Goal: Information Seeking & Learning: Check status

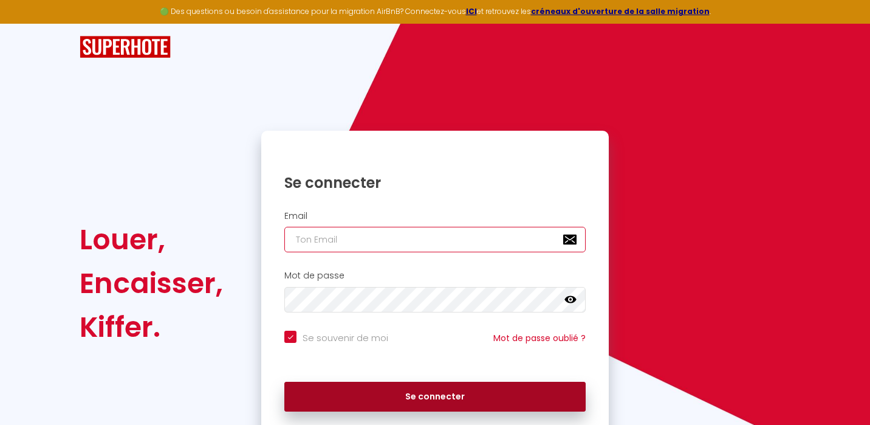
type input "[EMAIL_ADDRESS][DOMAIN_NAME]"
click at [494, 388] on button "Se connecter" at bounding box center [434, 397] width 301 height 30
checkbox input "true"
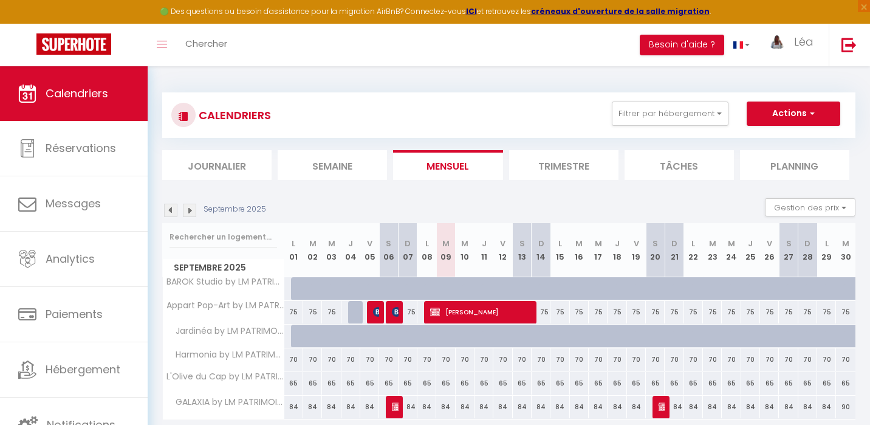
scroll to position [66, 0]
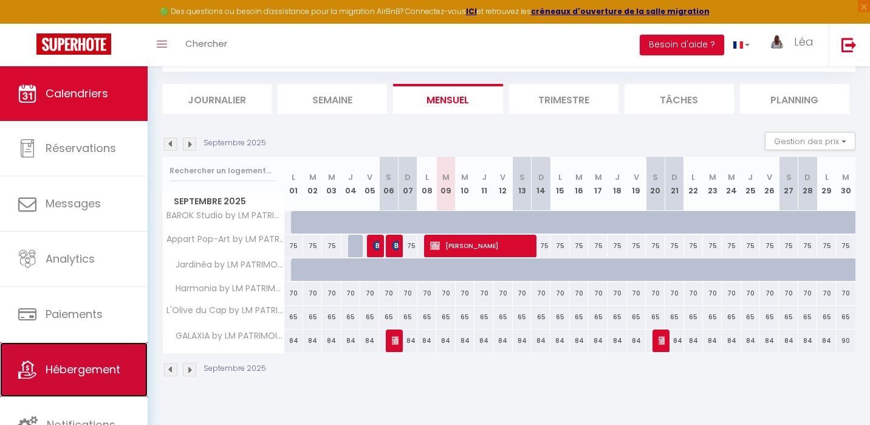
click at [99, 371] on span "Hébergement" at bounding box center [83, 369] width 75 height 15
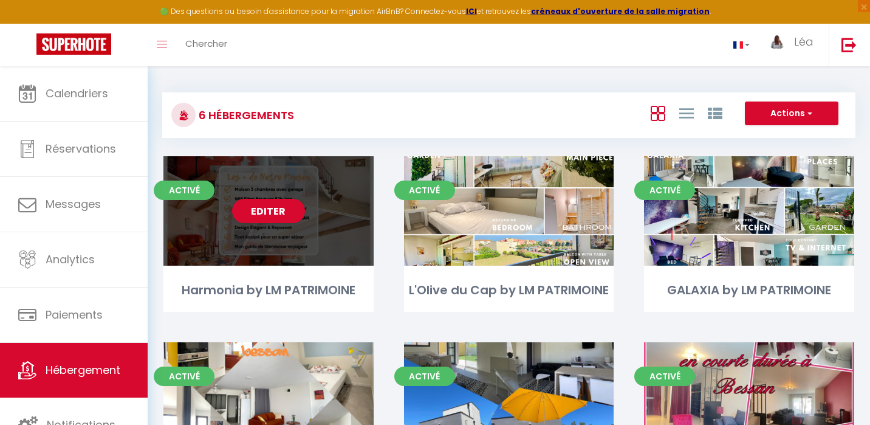
click at [325, 241] on div "Editer" at bounding box center [268, 210] width 210 height 109
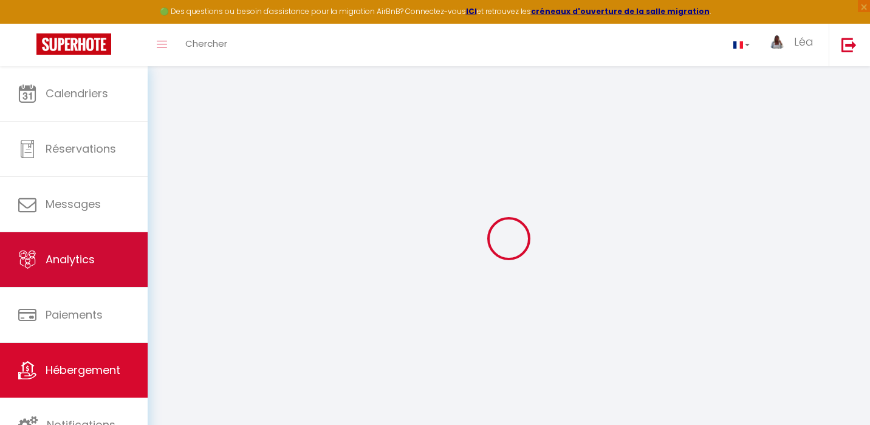
scroll to position [2, 0]
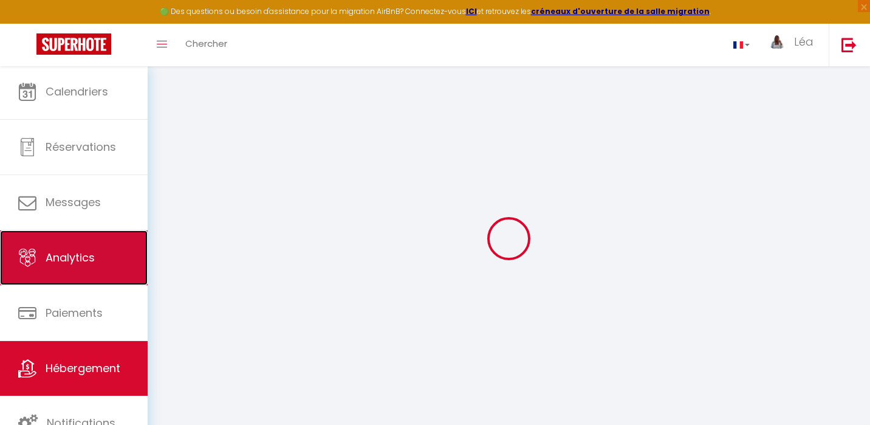
click at [88, 255] on span "Analytics" at bounding box center [70, 257] width 49 height 15
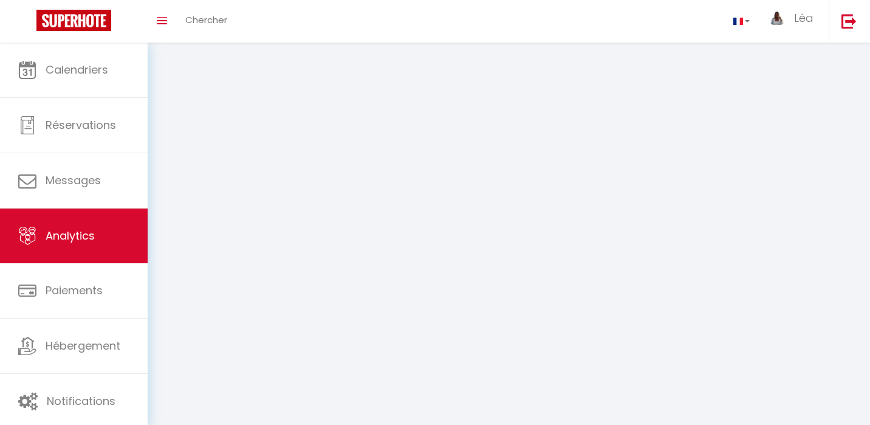
select select "2025"
select select "9"
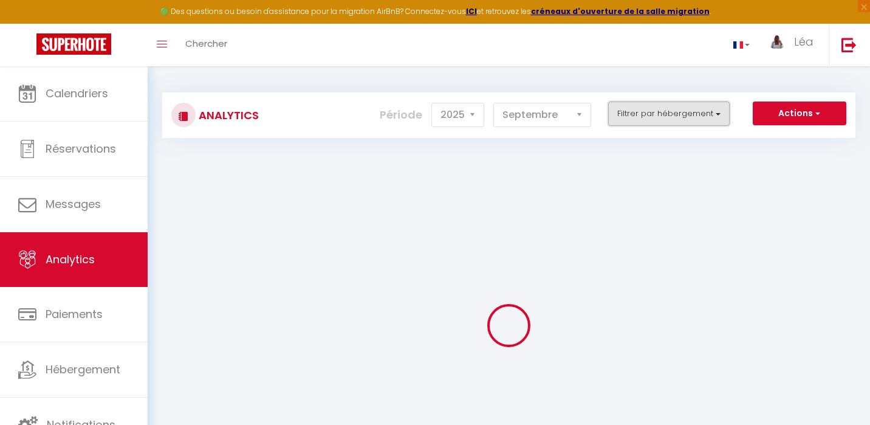
click at [664, 114] on button "Filtrer par hébergement" at bounding box center [669, 113] width 122 height 24
checkbox ROMPUDES "false"
checkbox PATRIMOINE "false"
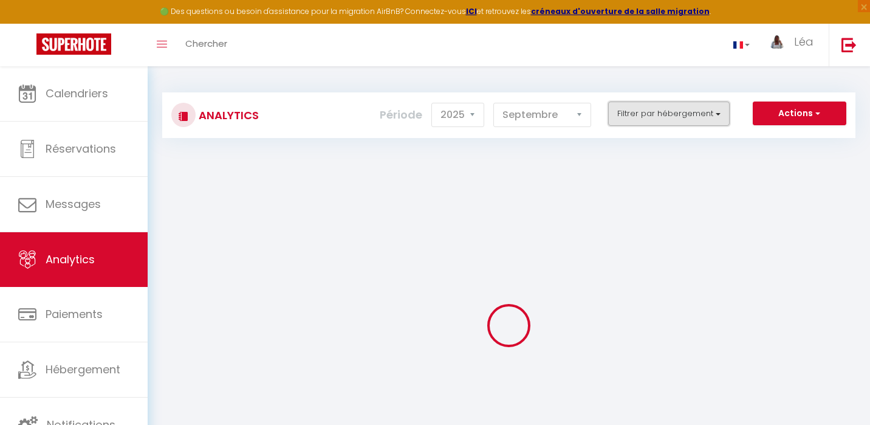
checkbox PATRIMOINE "false"
checkbox input "false"
checkbox PATRIMOINE "false"
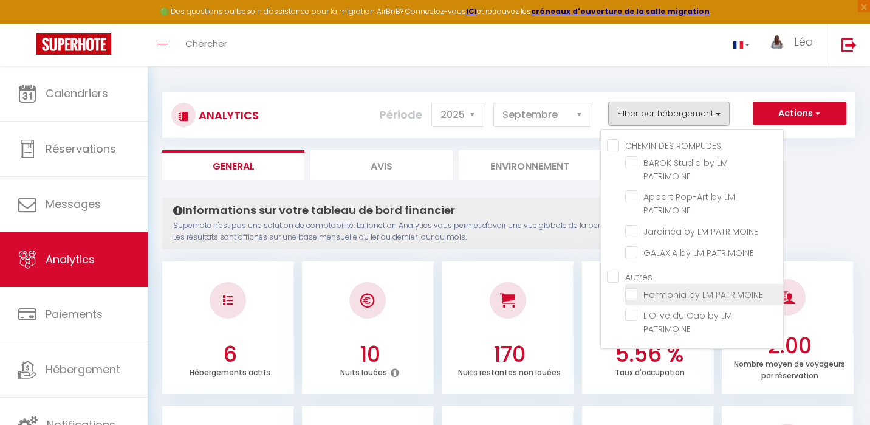
click at [636, 287] on PATRIMOINE "checkbox" at bounding box center [704, 293] width 158 height 12
checkbox PATRIMOINE "true"
checkbox PATRIMOINE "false"
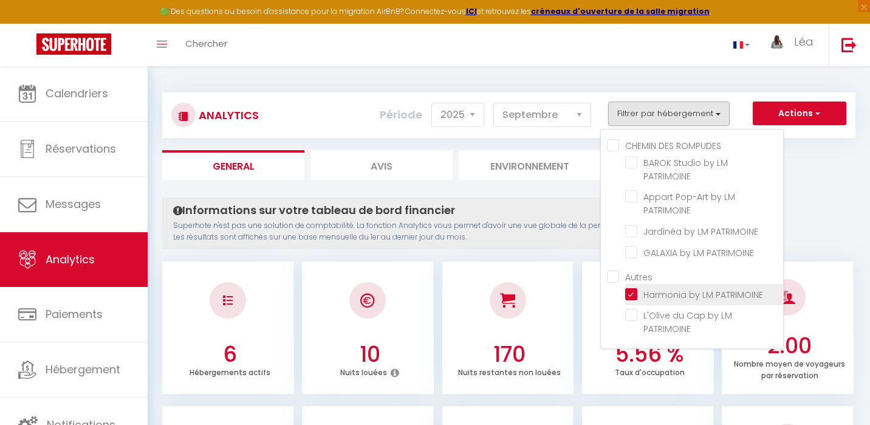
checkbox PATRIMOINE "false"
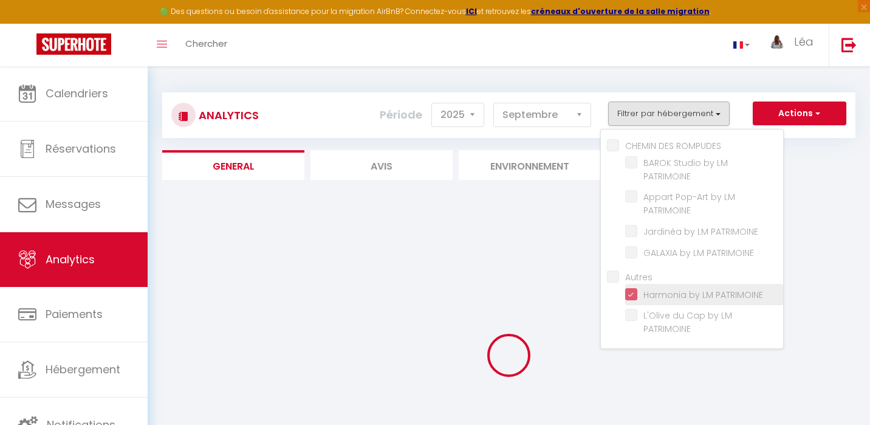
checkbox PATRIMOINE "false"
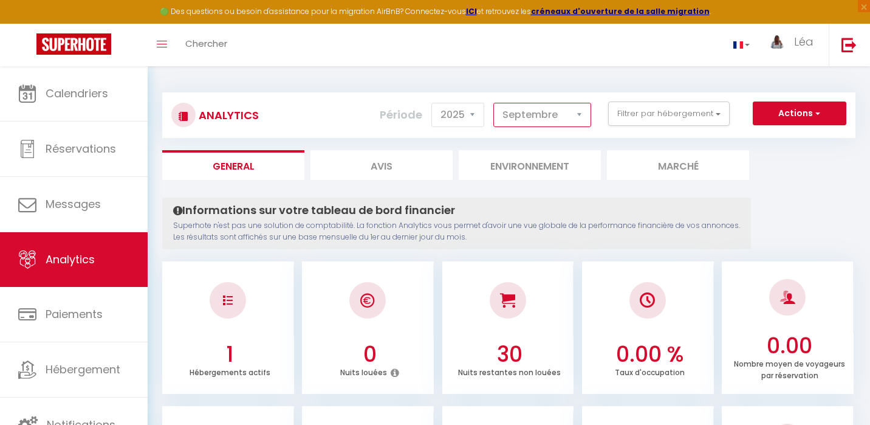
click at [525, 114] on select "[PERSON_NAME] Mars Avril Mai Juin Juillet Août Septembre Octobre Novembre Décem…" at bounding box center [542, 115] width 98 height 24
click at [513, 122] on select "[PERSON_NAME] Mars Avril Mai Juin Juillet Août Septembre Octobre Novembre Décem…" at bounding box center [542, 115] width 98 height 24
click at [540, 119] on select "[PERSON_NAME] Mars Avril Mai Juin Juillet Août Septembre Octobre Novembre Décem…" at bounding box center [542, 115] width 98 height 24
click at [564, 123] on select "[PERSON_NAME] Mars Avril Mai Juin Juillet Août Septembre Octobre Novembre Décem…" at bounding box center [542, 115] width 98 height 24
click at [535, 114] on select "[PERSON_NAME] Mars Avril Mai Juin Juillet Août Septembre Octobre Novembre Décem…" at bounding box center [542, 115] width 98 height 24
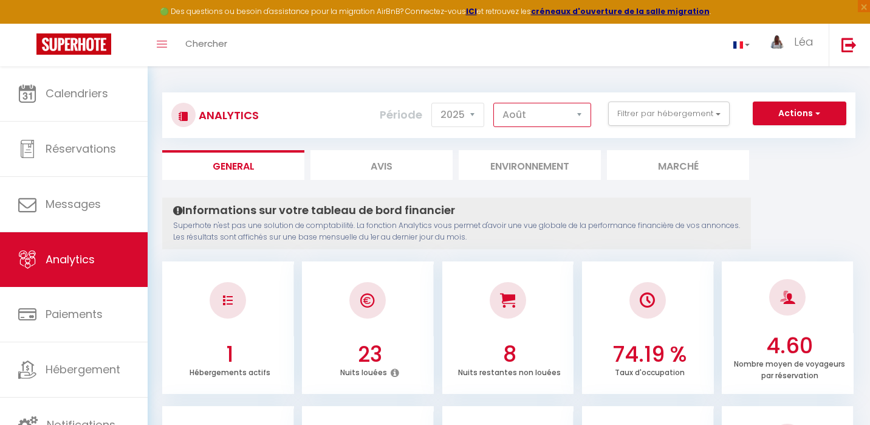
select select "7"
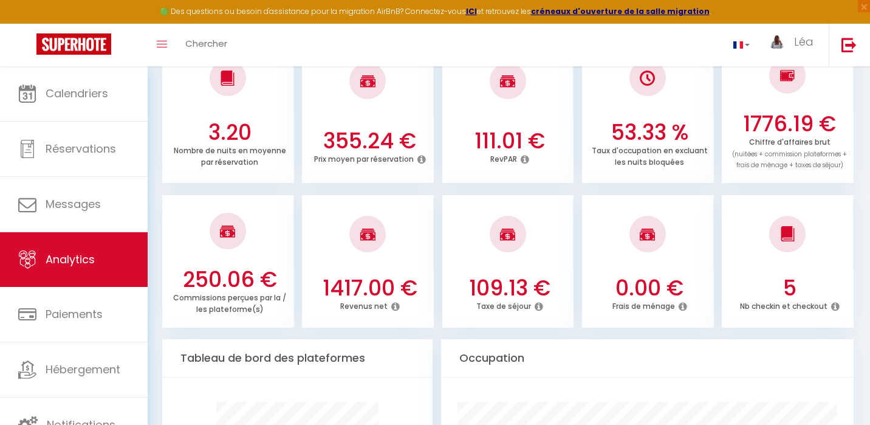
scroll to position [365, 0]
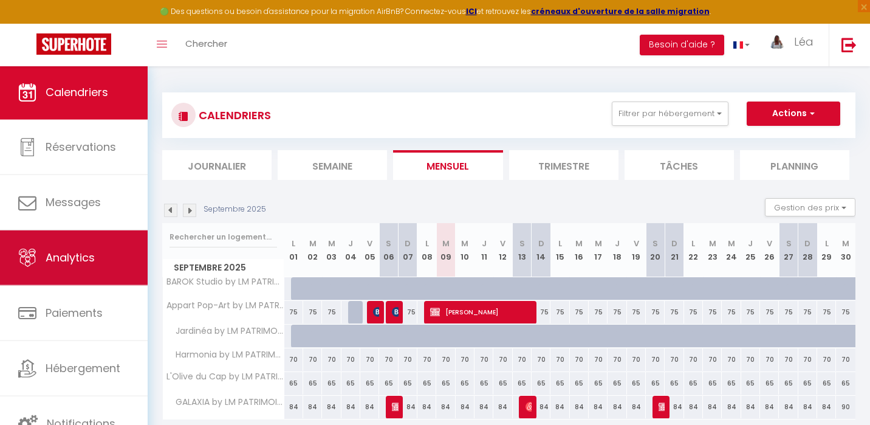
click at [112, 273] on link "Analytics" at bounding box center [74, 257] width 148 height 55
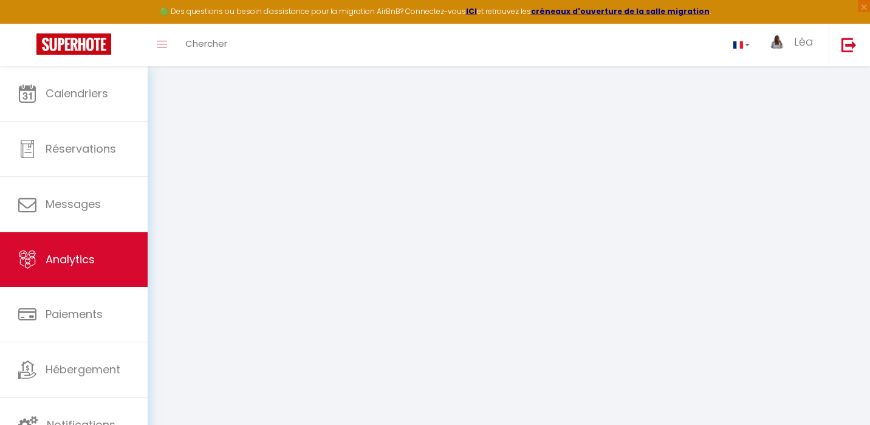
select select "2025"
select select "9"
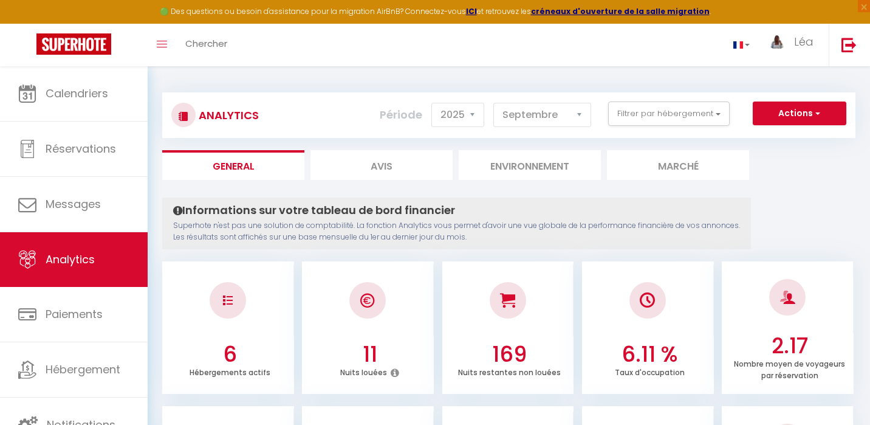
scroll to position [16, 0]
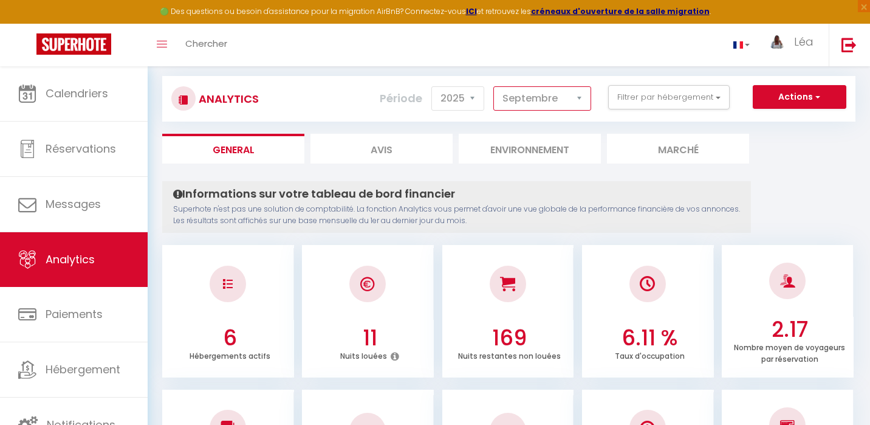
click at [508, 106] on select "[PERSON_NAME] Mars Avril Mai Juin Juillet Août Septembre Octobre Novembre Décem…" at bounding box center [542, 98] width 98 height 24
click at [725, 103] on button "Filtrer par hébergement" at bounding box center [669, 97] width 122 height 24
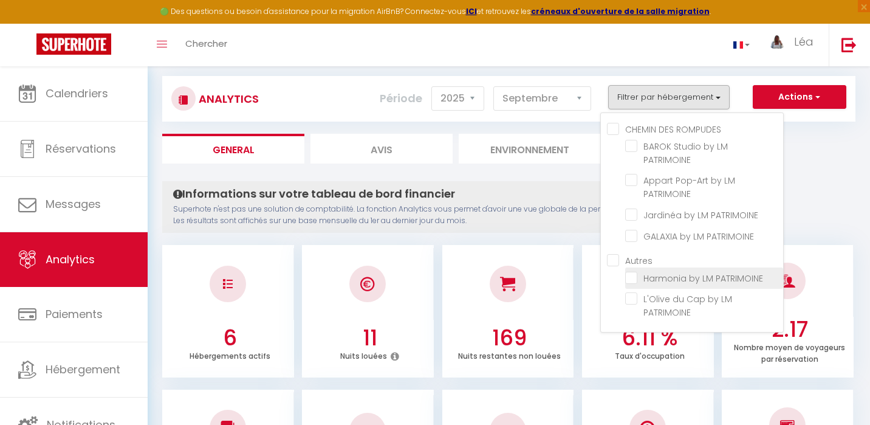
click at [659, 271] on PATRIMOINE "checkbox" at bounding box center [704, 277] width 158 height 12
checkbox PATRIMOINE "true"
checkbox PATRIMOINE "false"
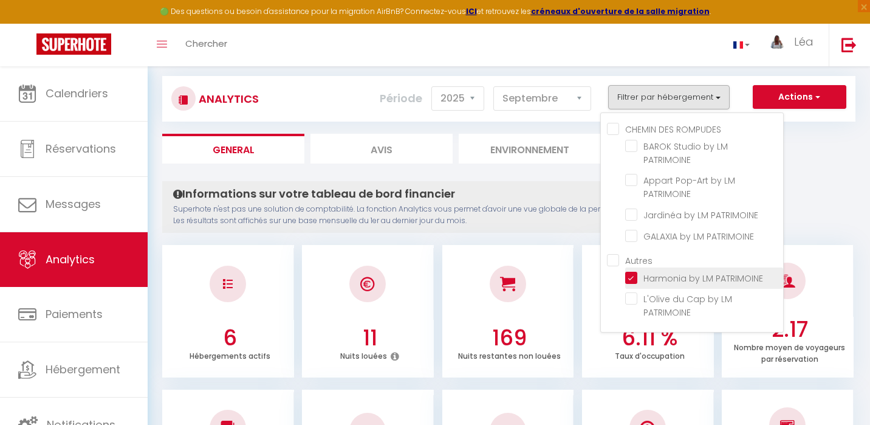
checkbox PATRIMOINE "false"
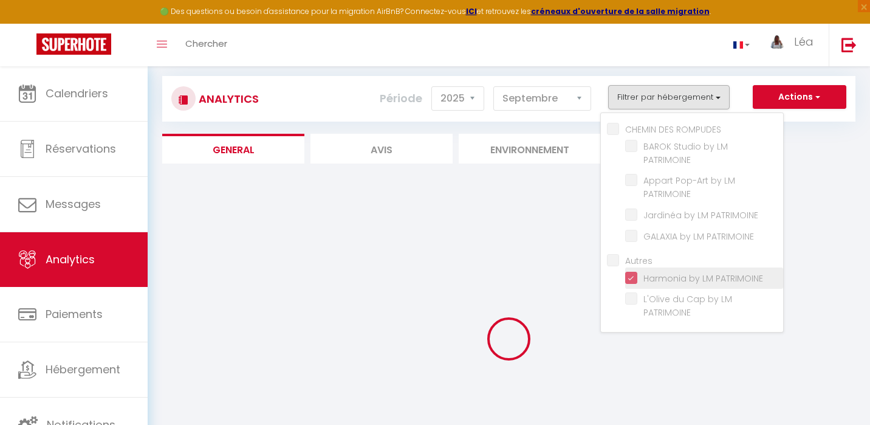
checkbox PATRIMOINE "false"
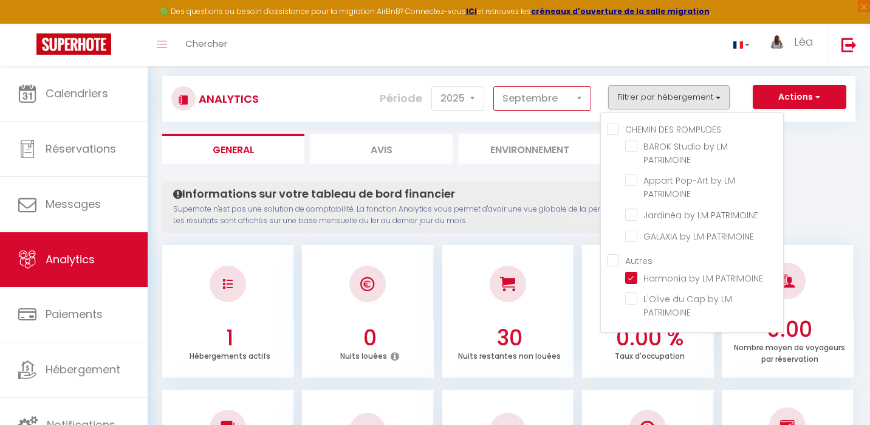
click at [521, 98] on select "[PERSON_NAME] Mars Avril Mai Juin Juillet Août Septembre Octobre Novembre Décem…" at bounding box center [542, 98] width 98 height 24
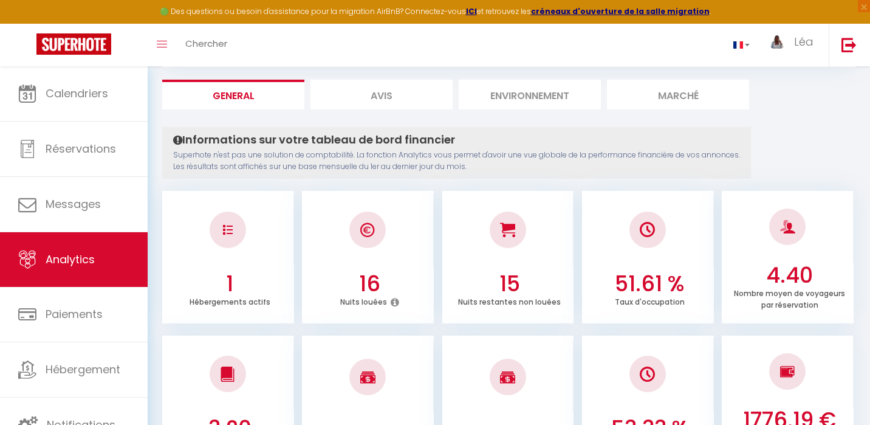
scroll to position [0, 0]
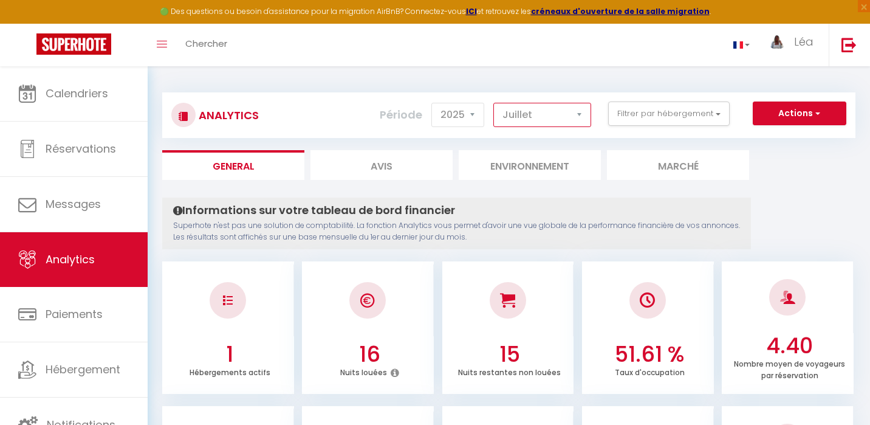
click at [514, 122] on select "[PERSON_NAME] Mars Avril Mai Juin Juillet Août Septembre Octobre Novembre Décem…" at bounding box center [542, 115] width 98 height 24
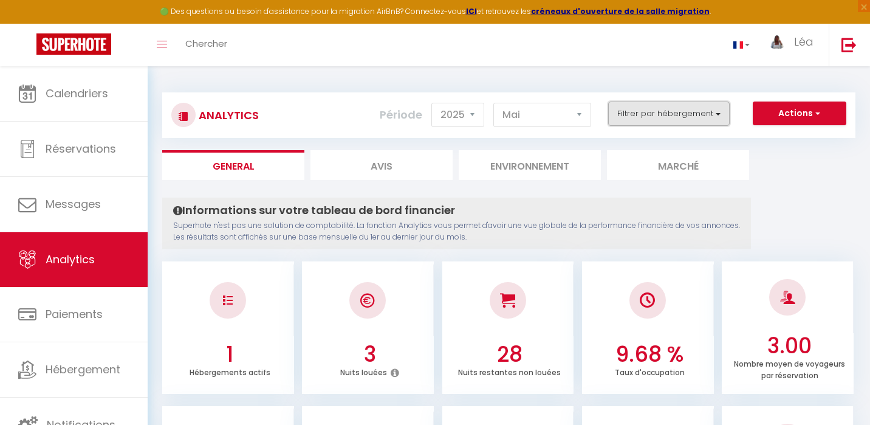
click at [640, 115] on button "Filtrer par hébergement" at bounding box center [669, 113] width 122 height 24
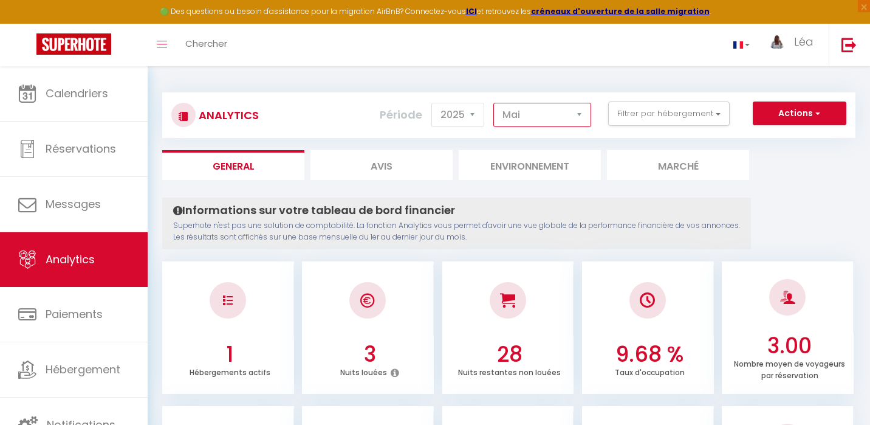
click at [557, 119] on select "[PERSON_NAME] Mars Avril Mai Juin Juillet Août Septembre Octobre Novembre Décem…" at bounding box center [542, 115] width 98 height 24
click at [555, 117] on select "[PERSON_NAME] Mars Avril Mai Juin Juillet Août Septembre Octobre Novembre Décem…" at bounding box center [542, 115] width 98 height 24
select select "8"
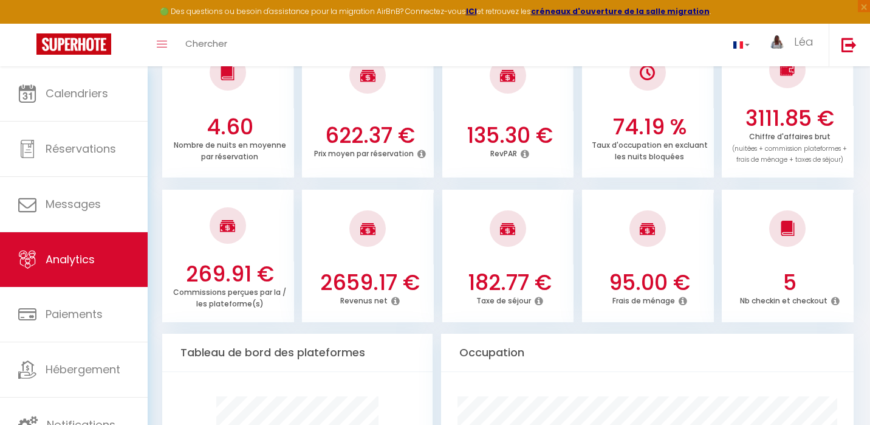
scroll to position [351, 0]
